Goal: Find specific page/section: Find specific page/section

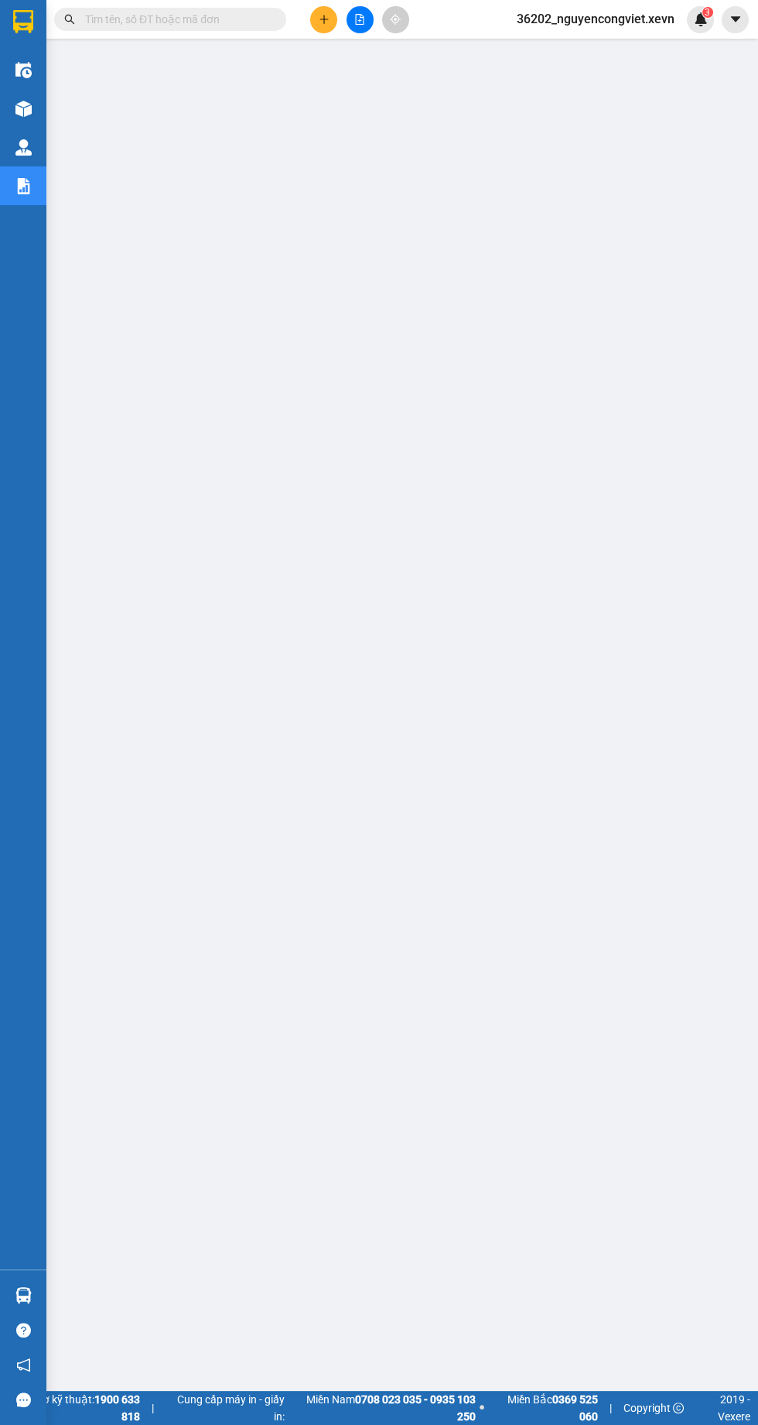
click at [27, 104] on img at bounding box center [23, 109] width 16 height 16
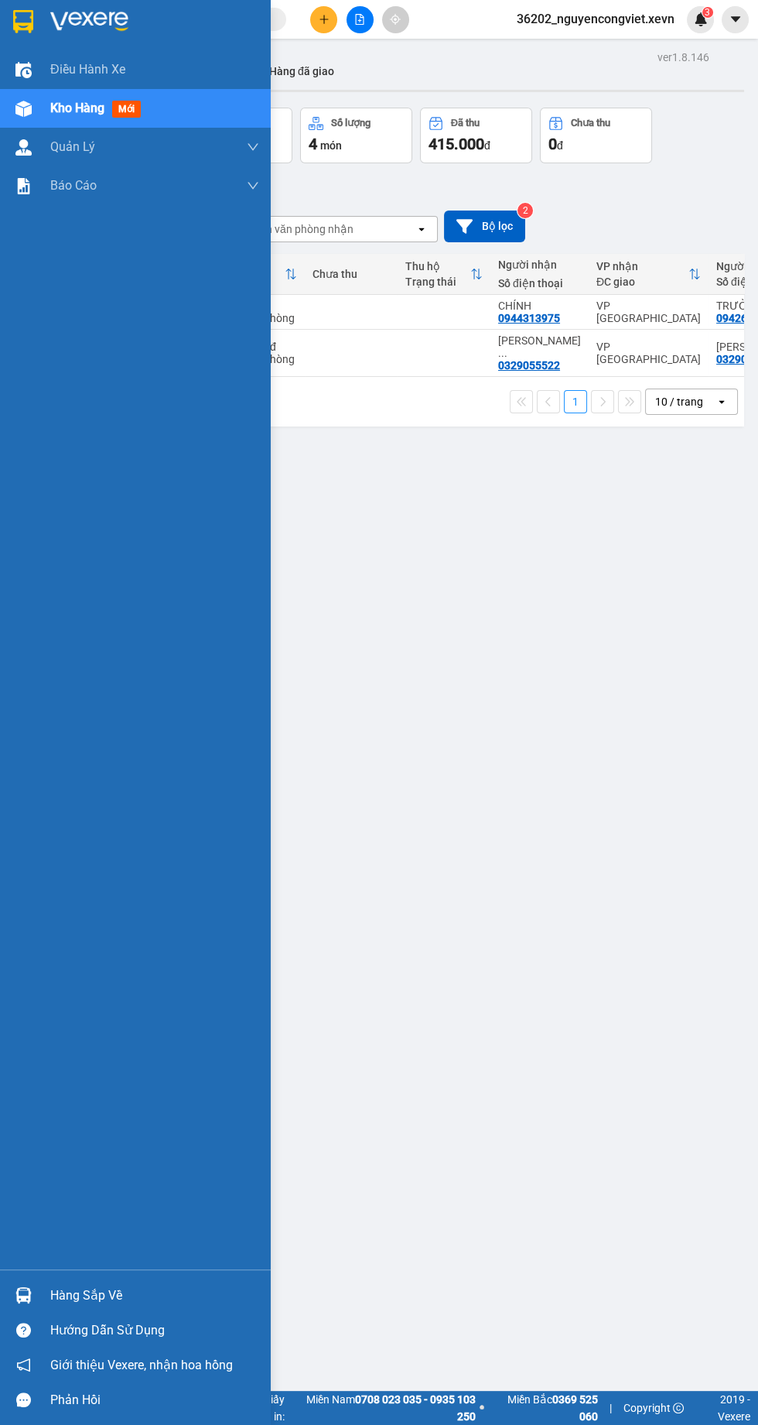
click at [551, 629] on div "ver 1.8.146 Kho gửi Trên xe Kho nhận Hàng đã giao Đơn hàng 2 đơn Khối lượng 0 k…" at bounding box center [402, 758] width 697 height 1425
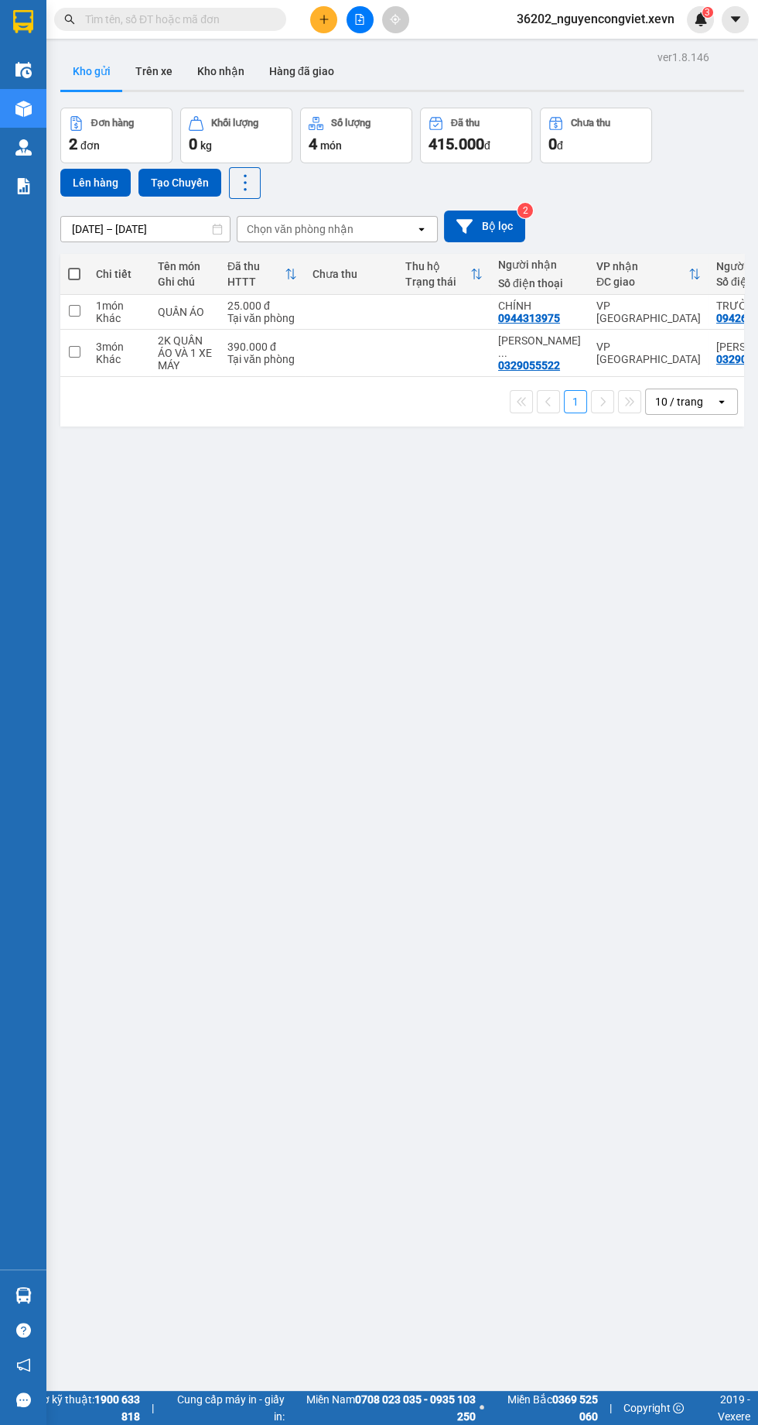
click at [23, 186] on img at bounding box center [23, 186] width 16 height 16
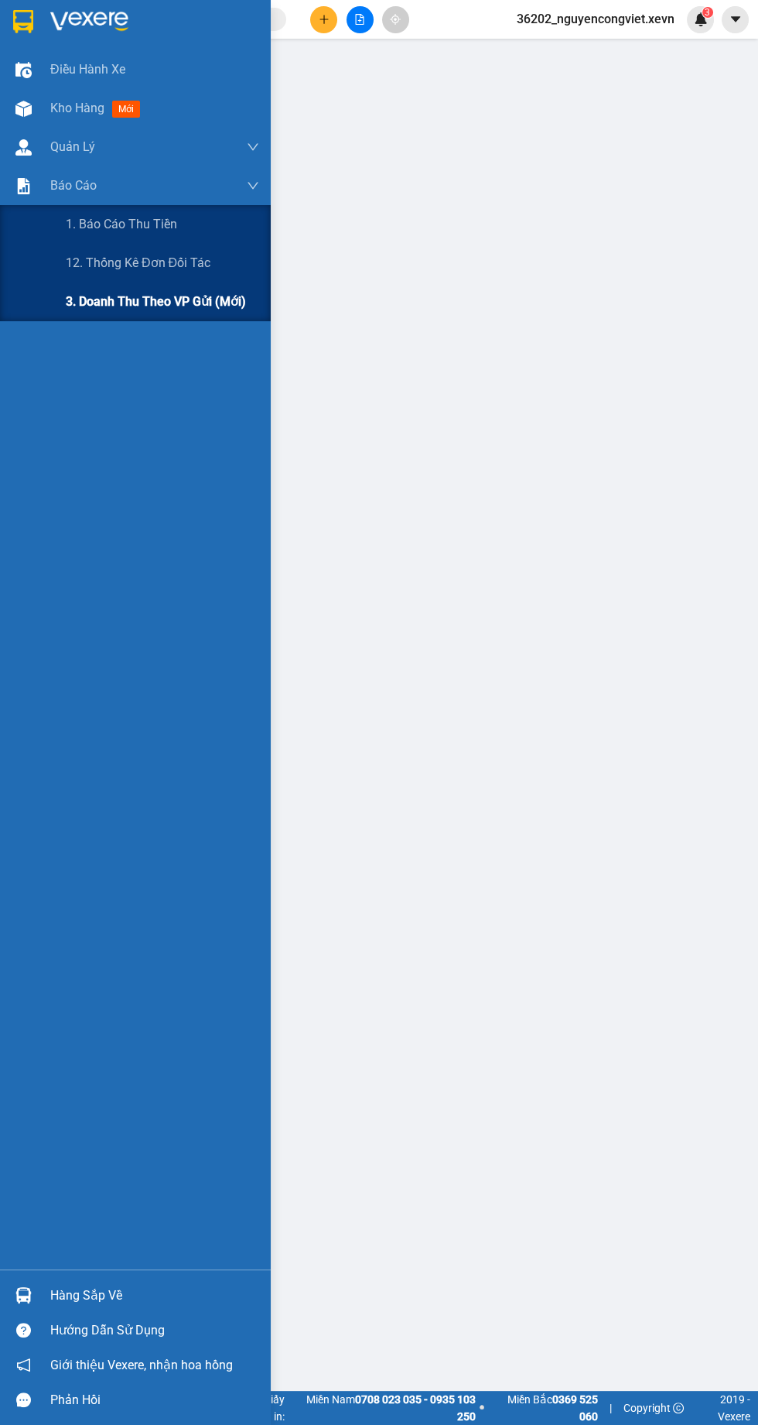
click at [175, 301] on span "3. Doanh Thu theo VP Gửi (mới)" at bounding box center [156, 301] width 180 height 19
